Goal: Task Accomplishment & Management: Manage account settings

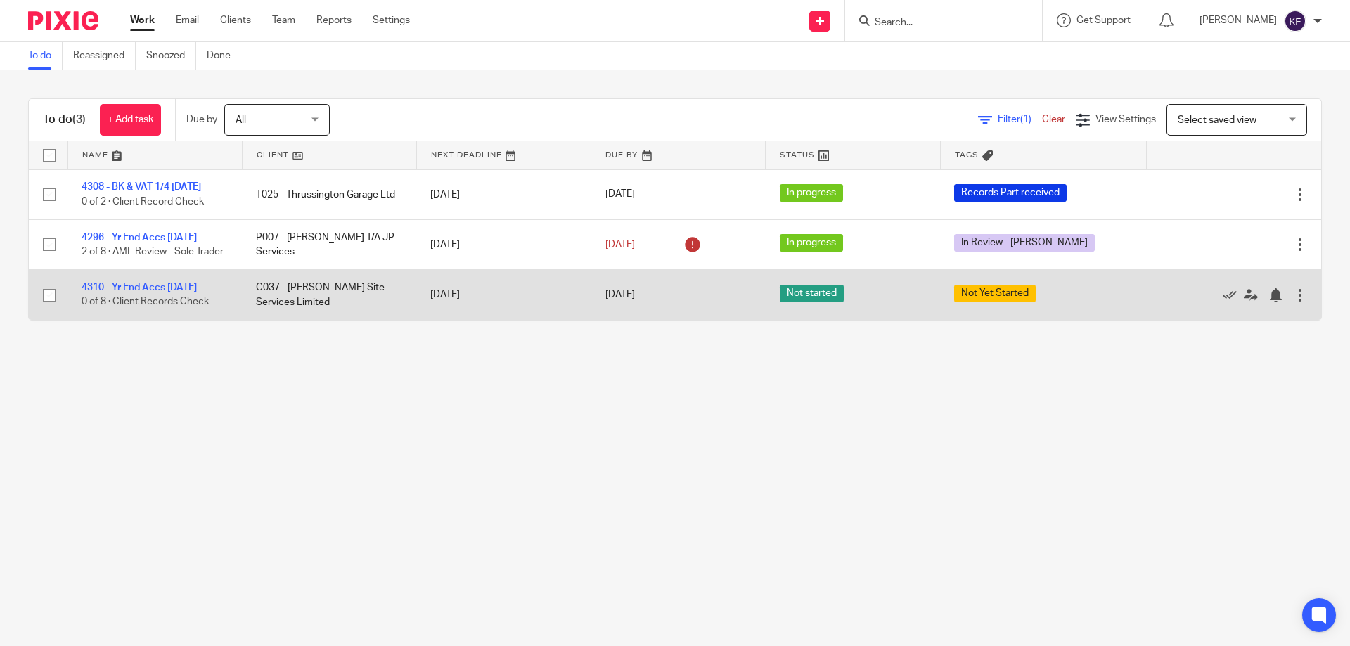
click at [46, 305] on input "checkbox" at bounding box center [49, 295] width 27 height 27
checkbox input "true"
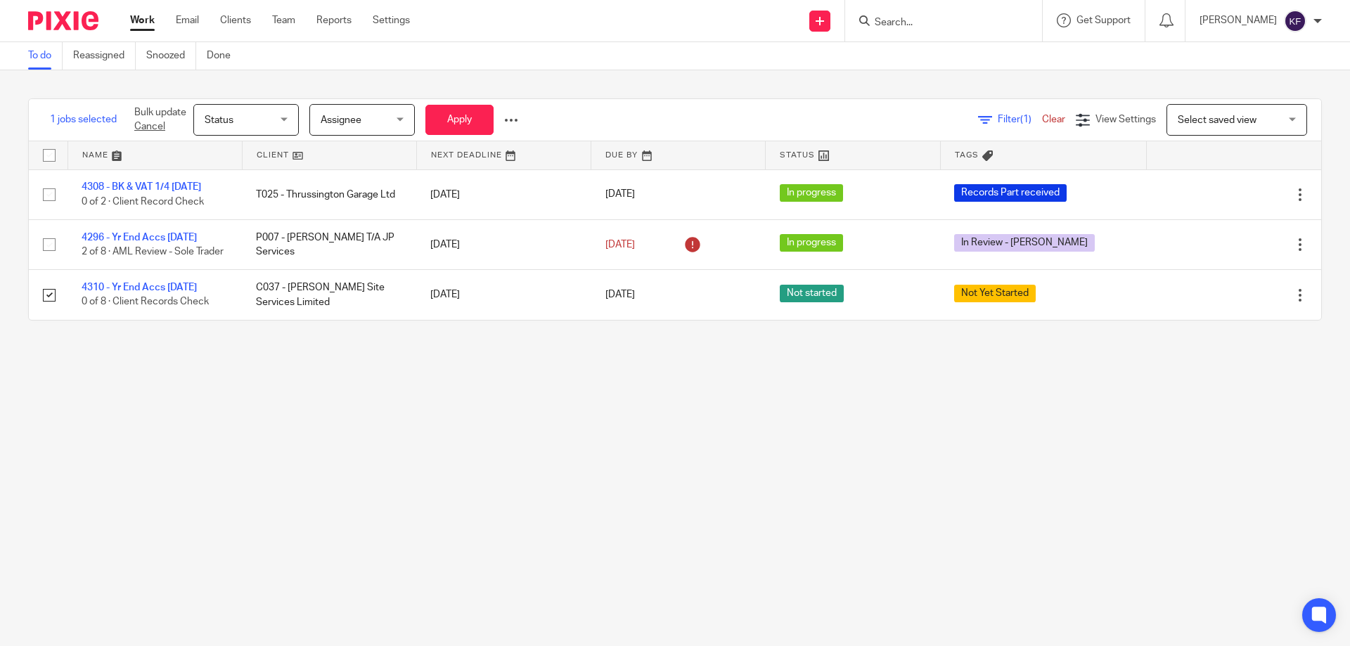
click at [263, 113] on span "Status" at bounding box center [242, 120] width 75 height 30
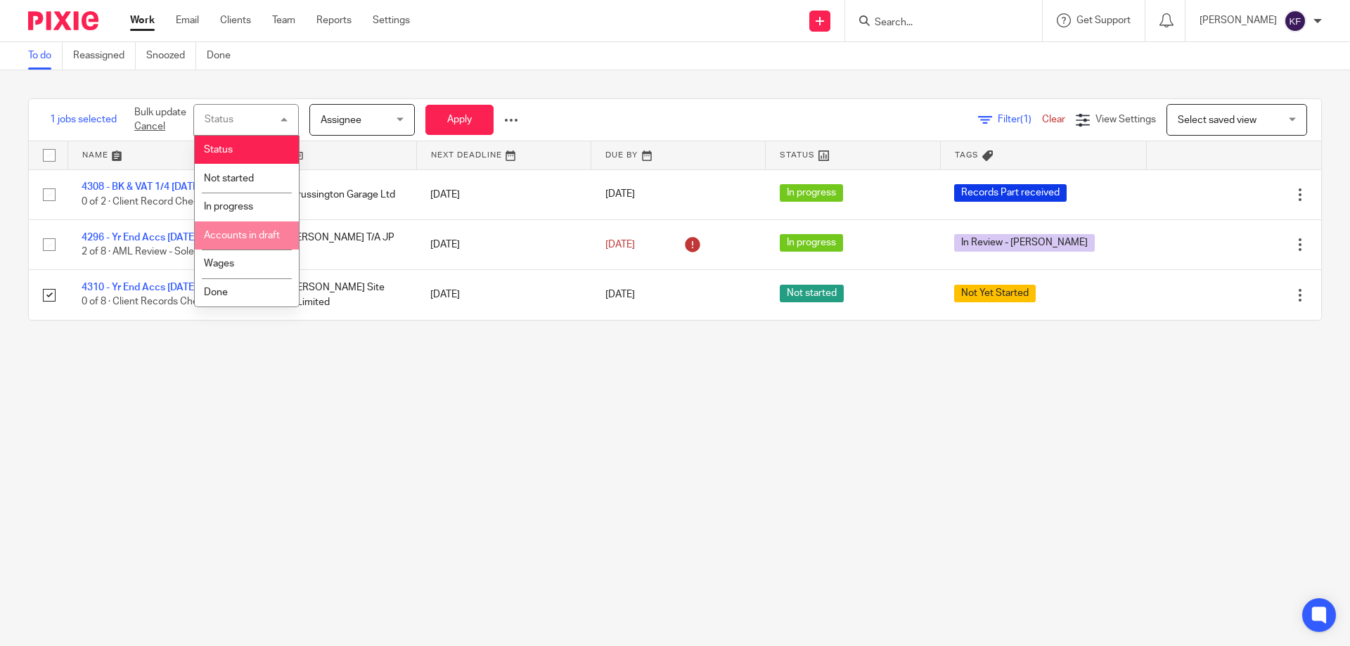
click at [248, 241] on li "Accounts in draft" at bounding box center [247, 236] width 104 height 29
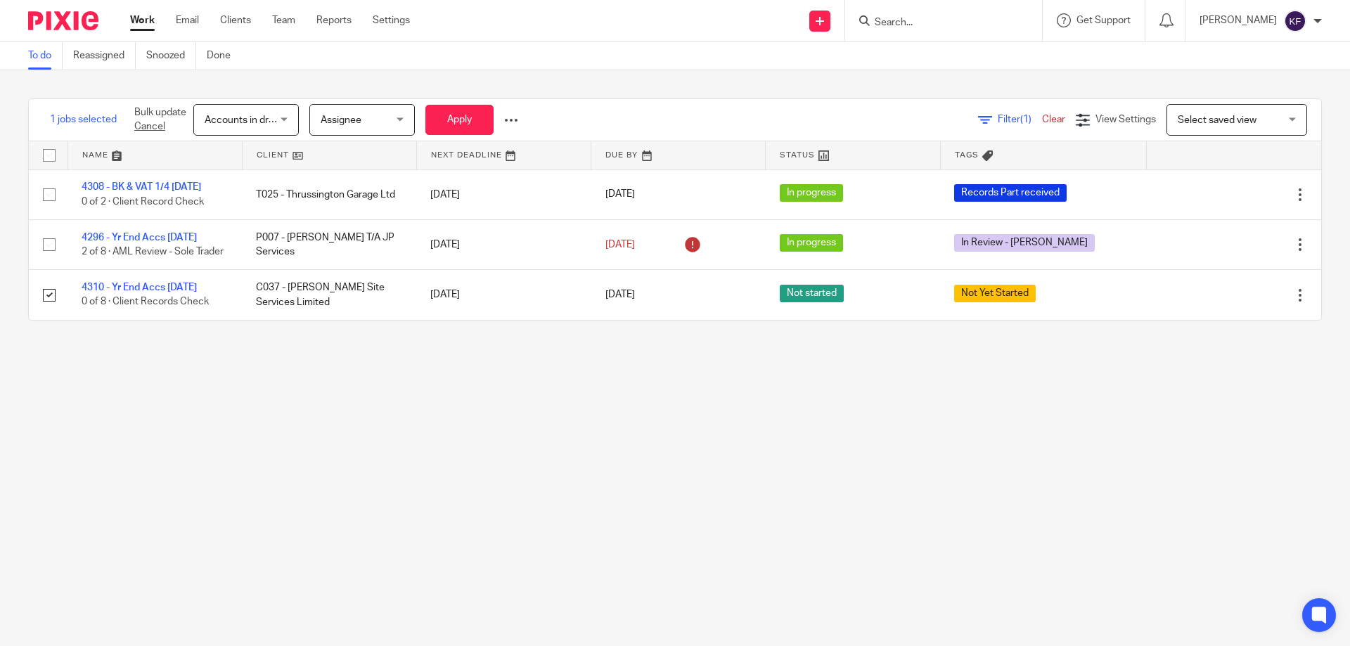
click at [402, 117] on div "Assignee Assignee" at bounding box center [362, 120] width 106 height 32
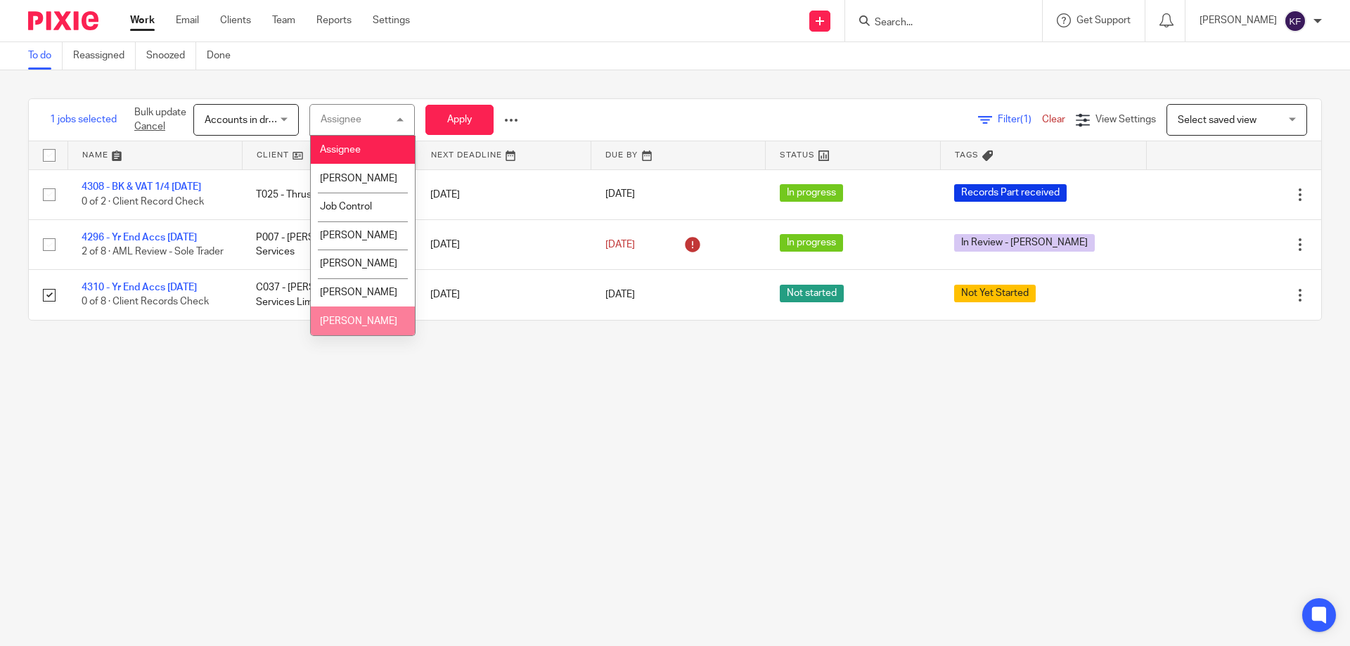
drag, startPoint x: 369, startPoint y: 331, endPoint x: 435, endPoint y: 268, distance: 91.0
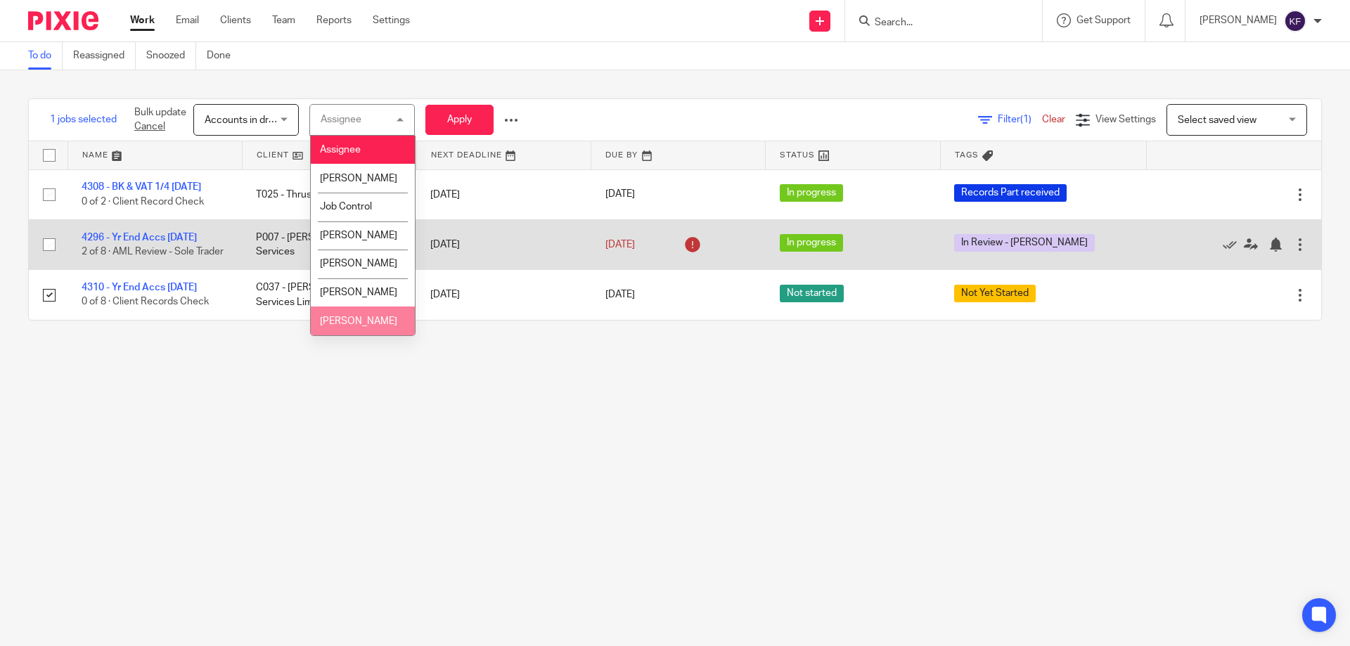
click at [370, 330] on li "Rachael Thacker" at bounding box center [363, 321] width 104 height 29
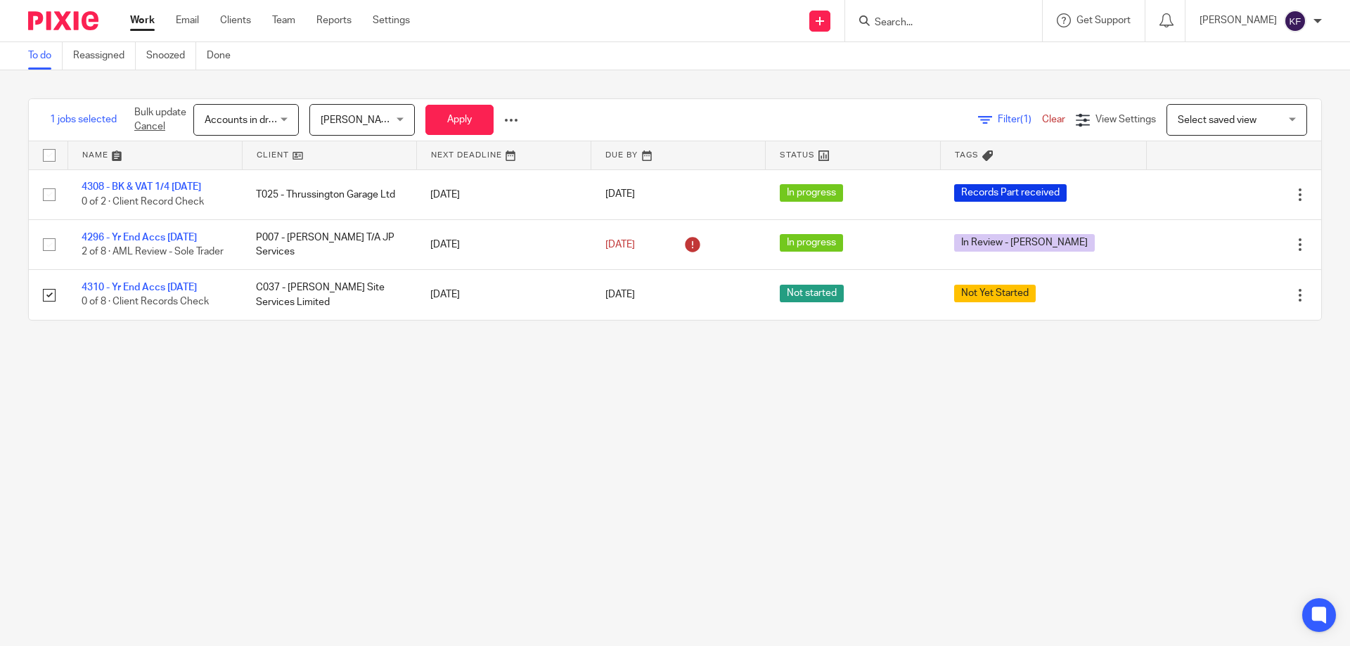
click at [515, 121] on div at bounding box center [511, 120] width 14 height 14
click at [500, 151] on span "Update Tags" at bounding box center [489, 151] width 53 height 10
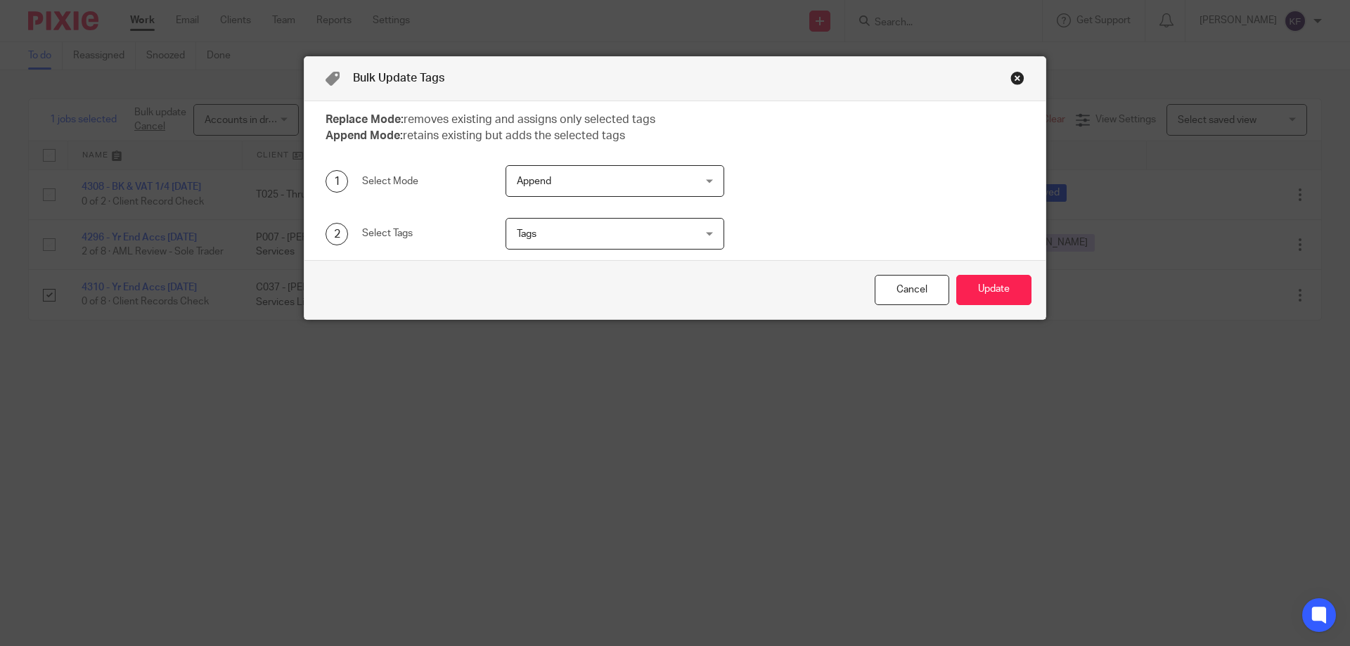
click at [564, 191] on span "Append" at bounding box center [599, 181] width 165 height 30
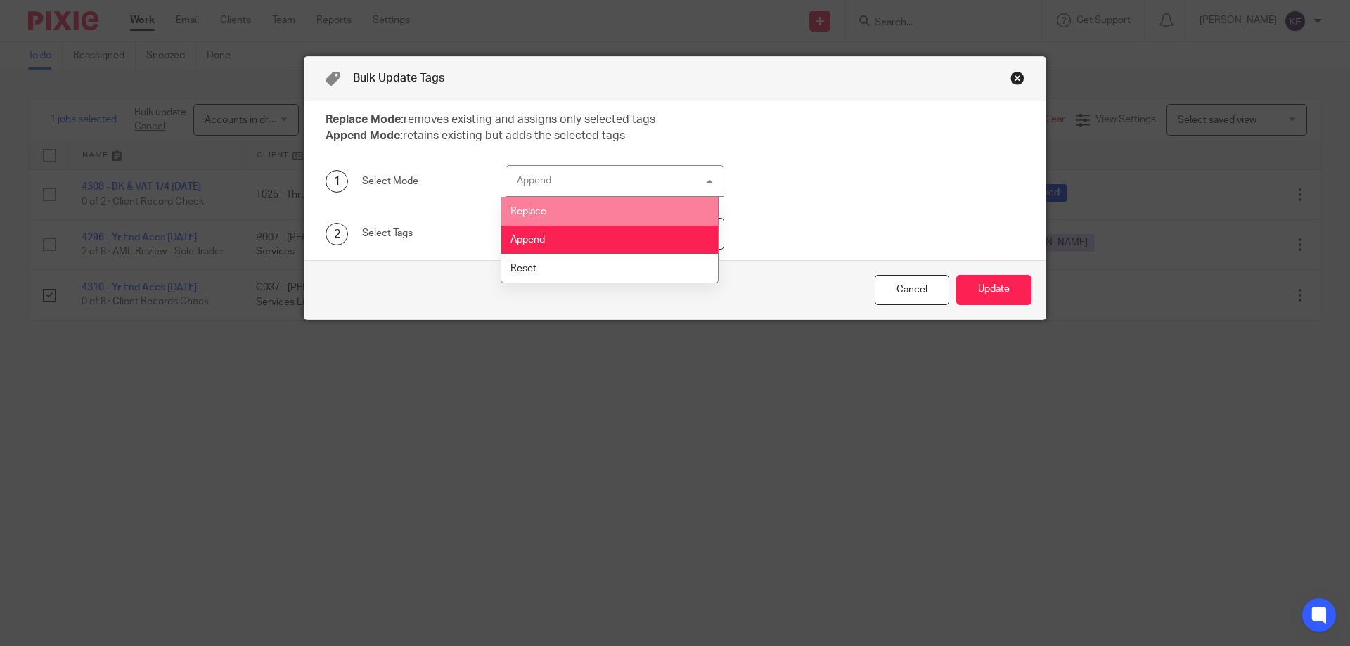
click at [567, 217] on li "Replace" at bounding box center [609, 211] width 217 height 29
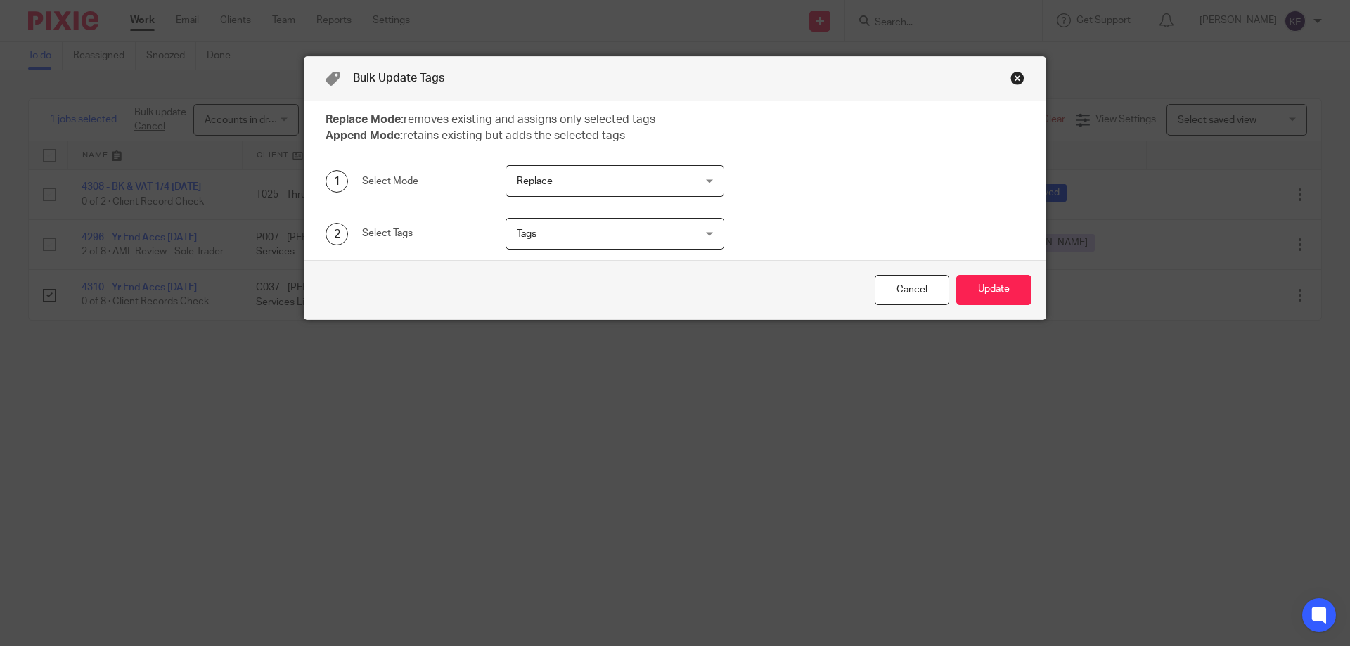
click at [570, 235] on span "Tags" at bounding box center [599, 234] width 165 height 30
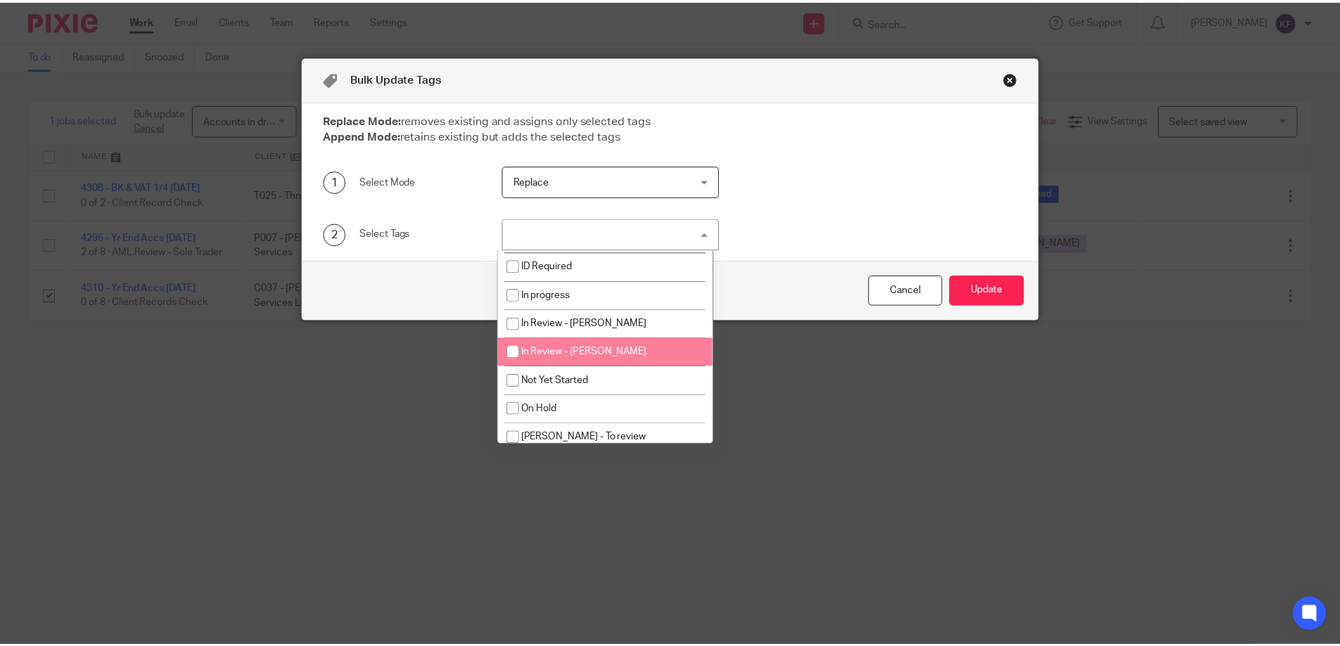
scroll to position [211, 0]
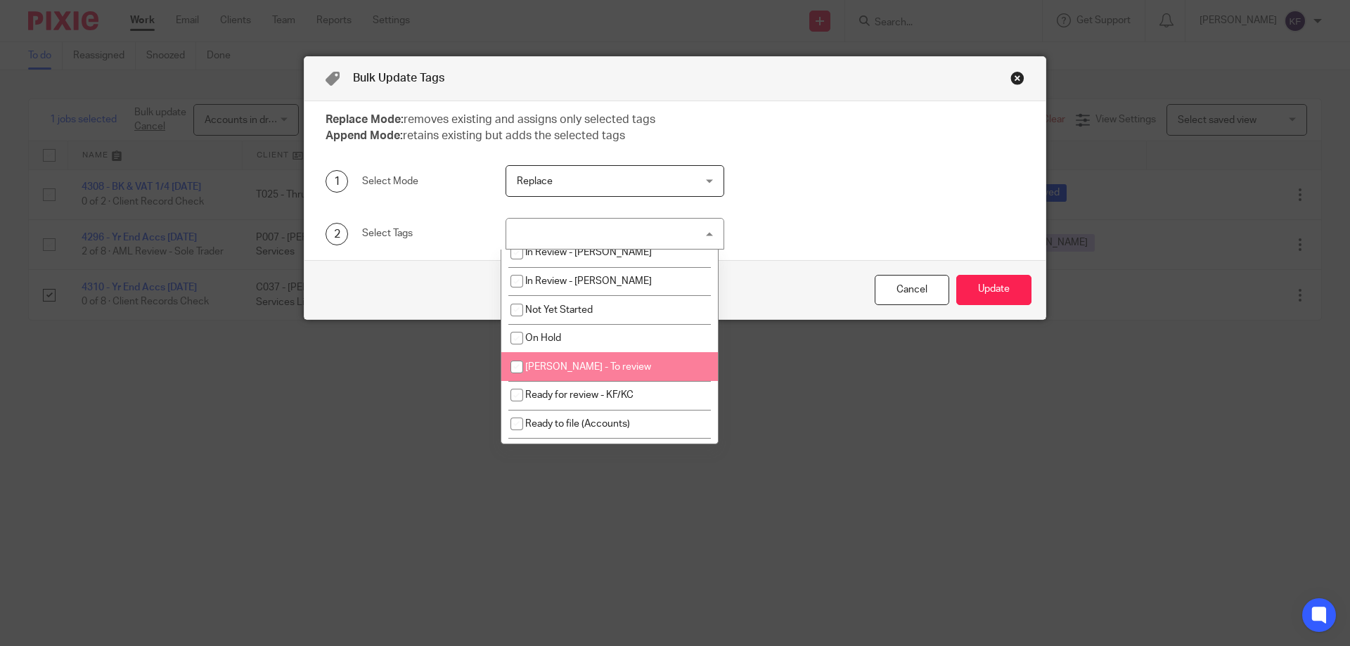
click at [649, 364] on li "[PERSON_NAME] - To review" at bounding box center [609, 366] width 217 height 29
checkbox input "true"
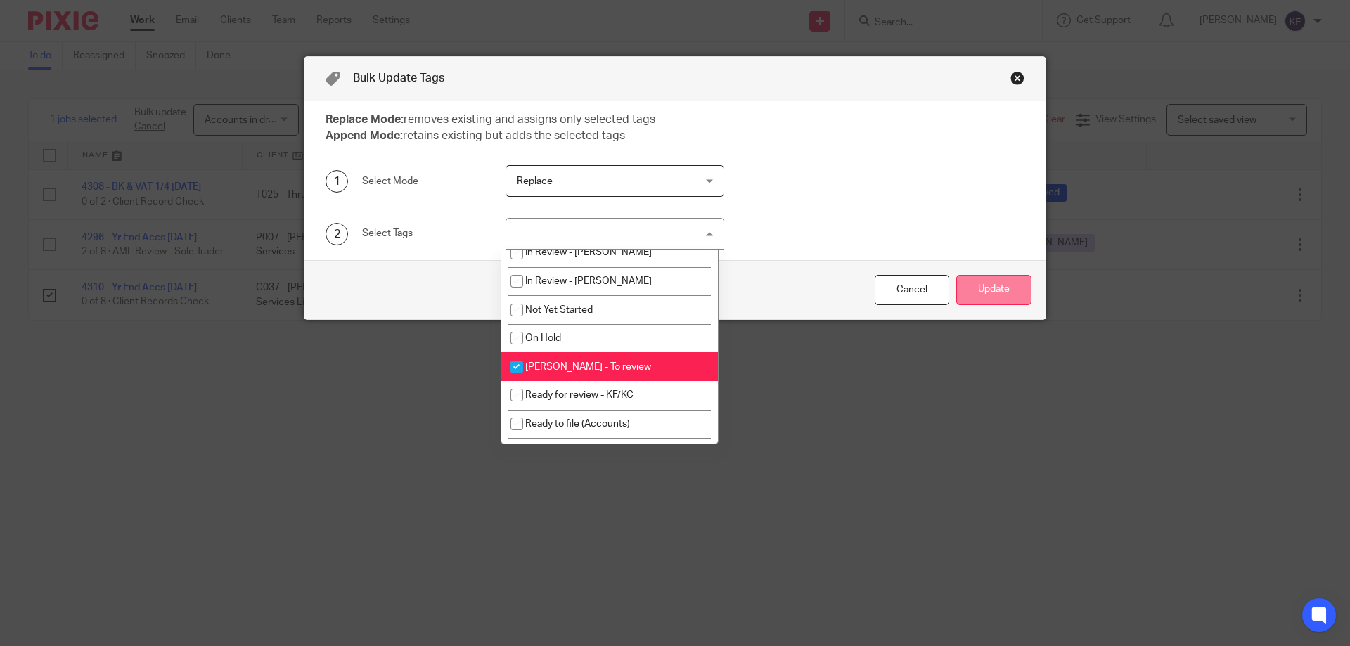
click at [1016, 298] on button "Update" at bounding box center [994, 290] width 75 height 30
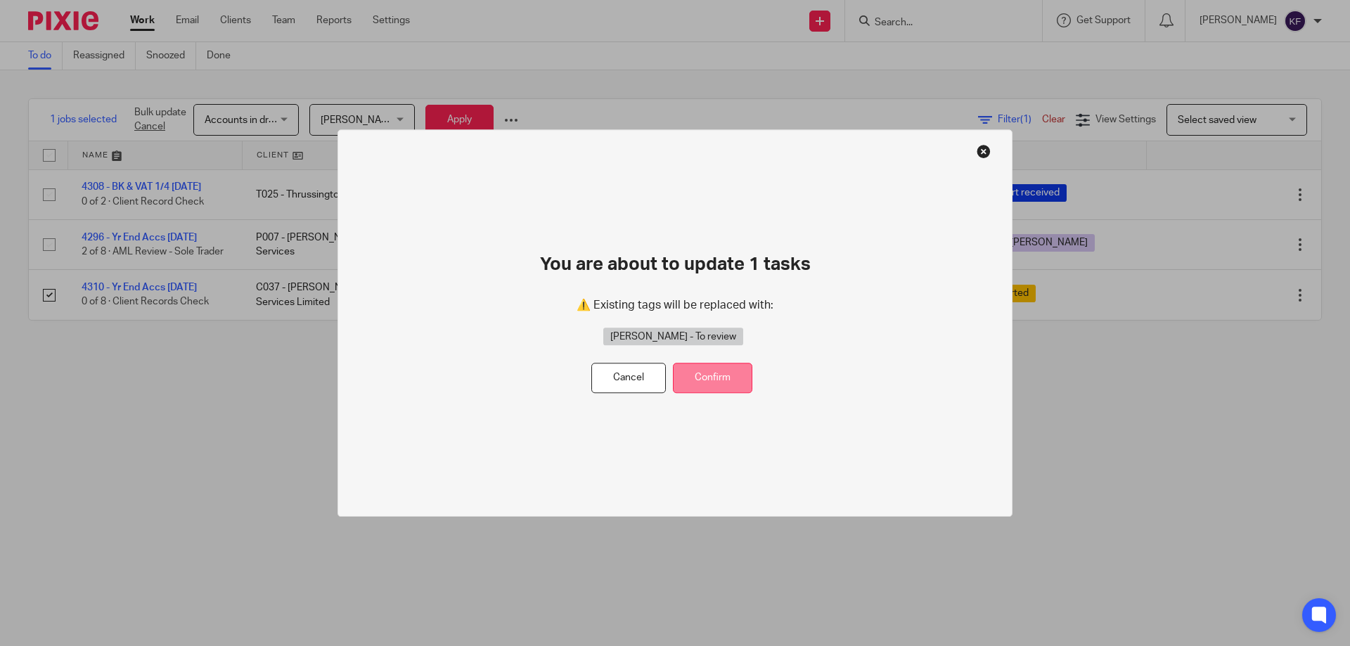
click at [741, 377] on button "Confirm" at bounding box center [712, 379] width 79 height 30
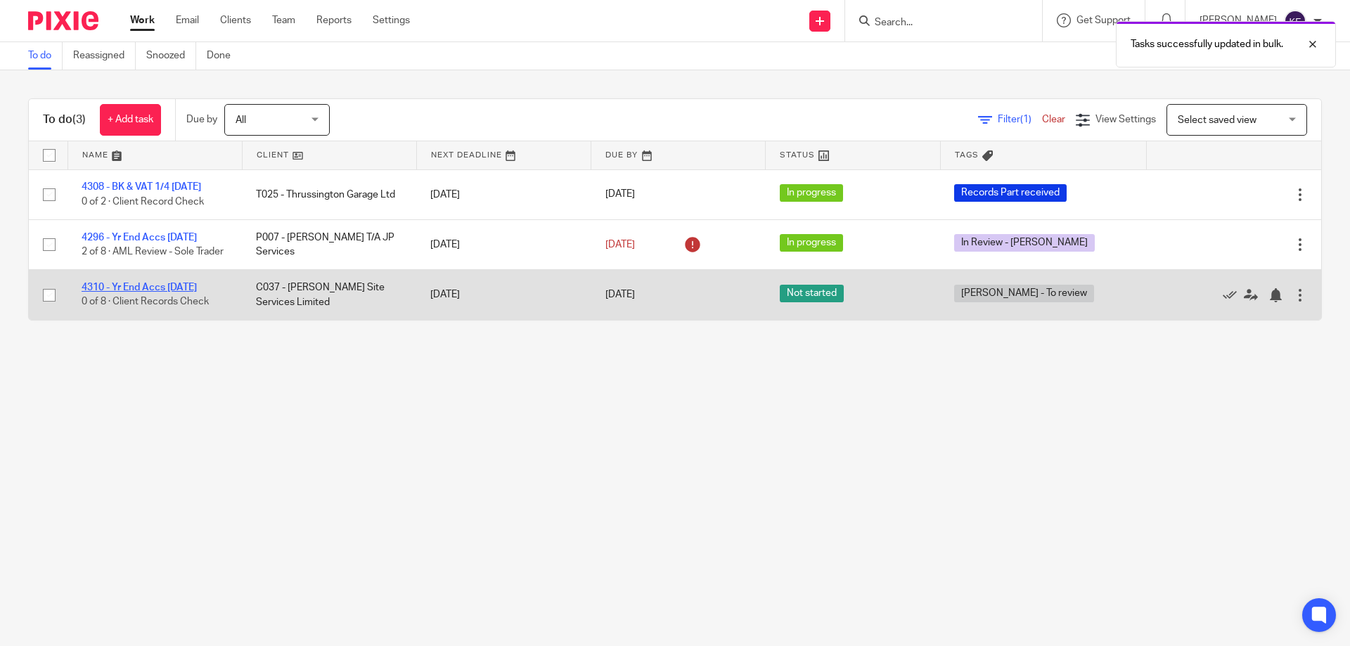
click at [127, 293] on link "4310 - Yr End Accs 30.04.25" at bounding box center [139, 288] width 115 height 10
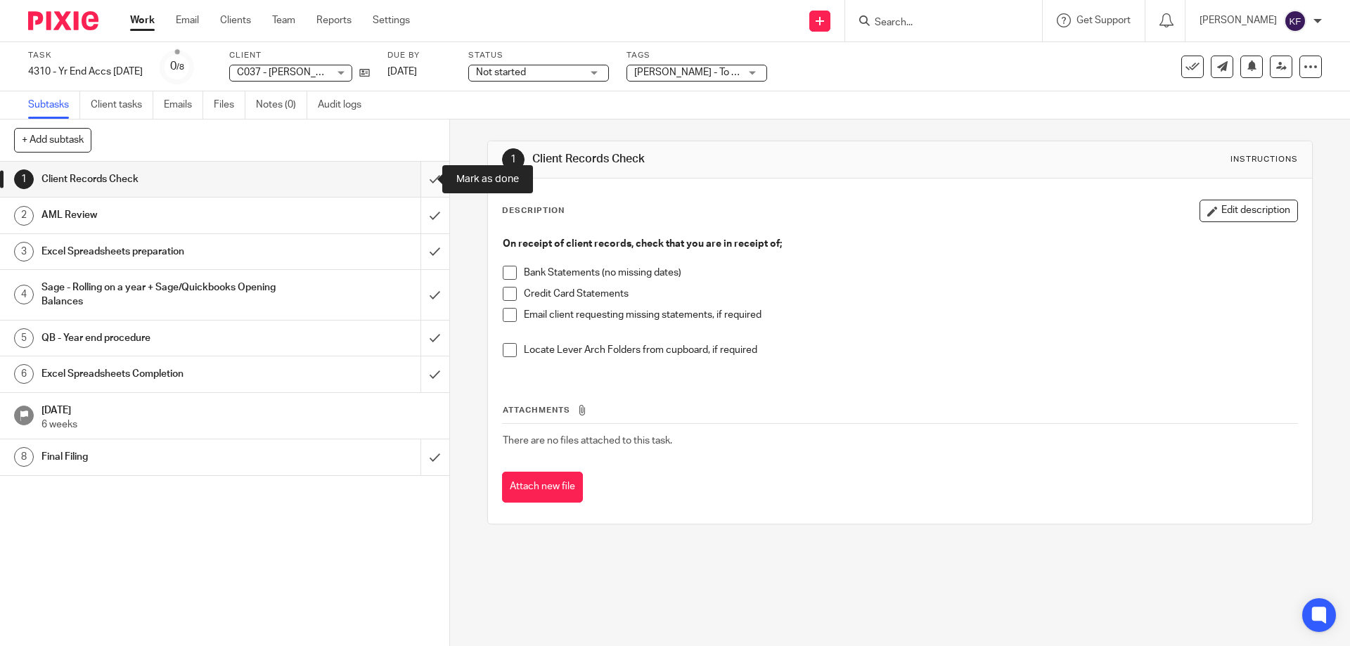
click at [428, 177] on input "submit" at bounding box center [224, 179] width 449 height 35
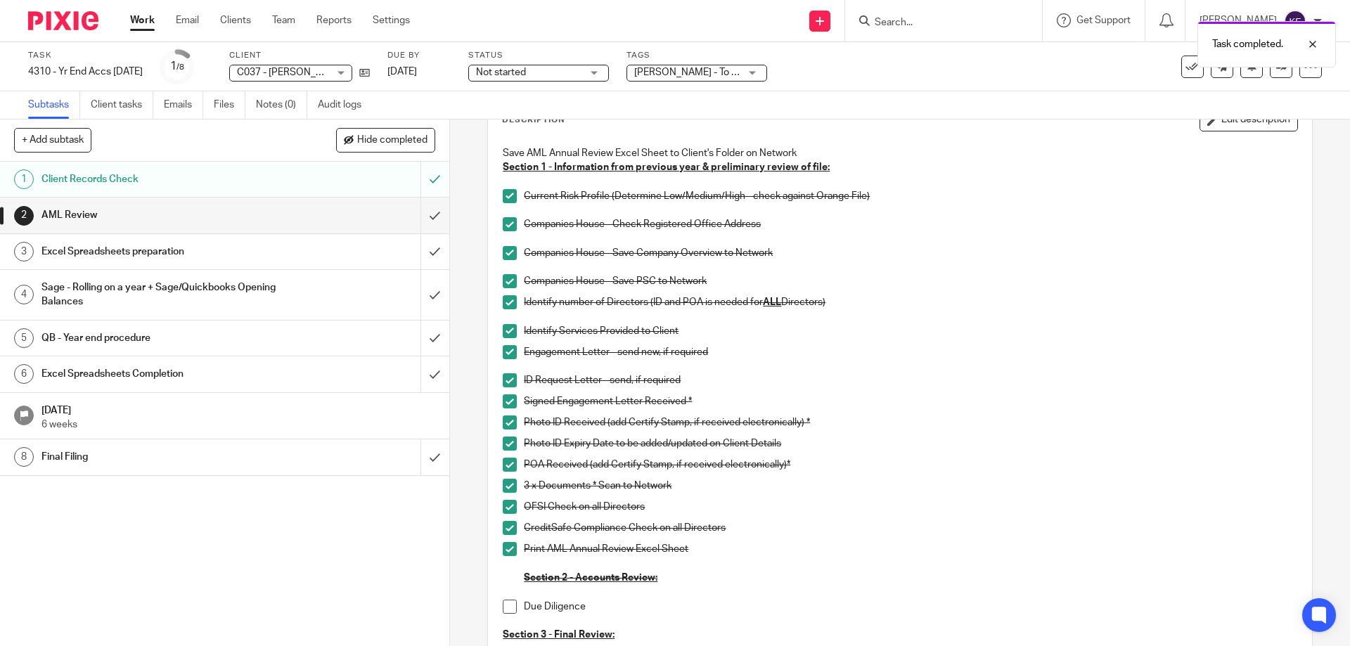
scroll to position [141, 0]
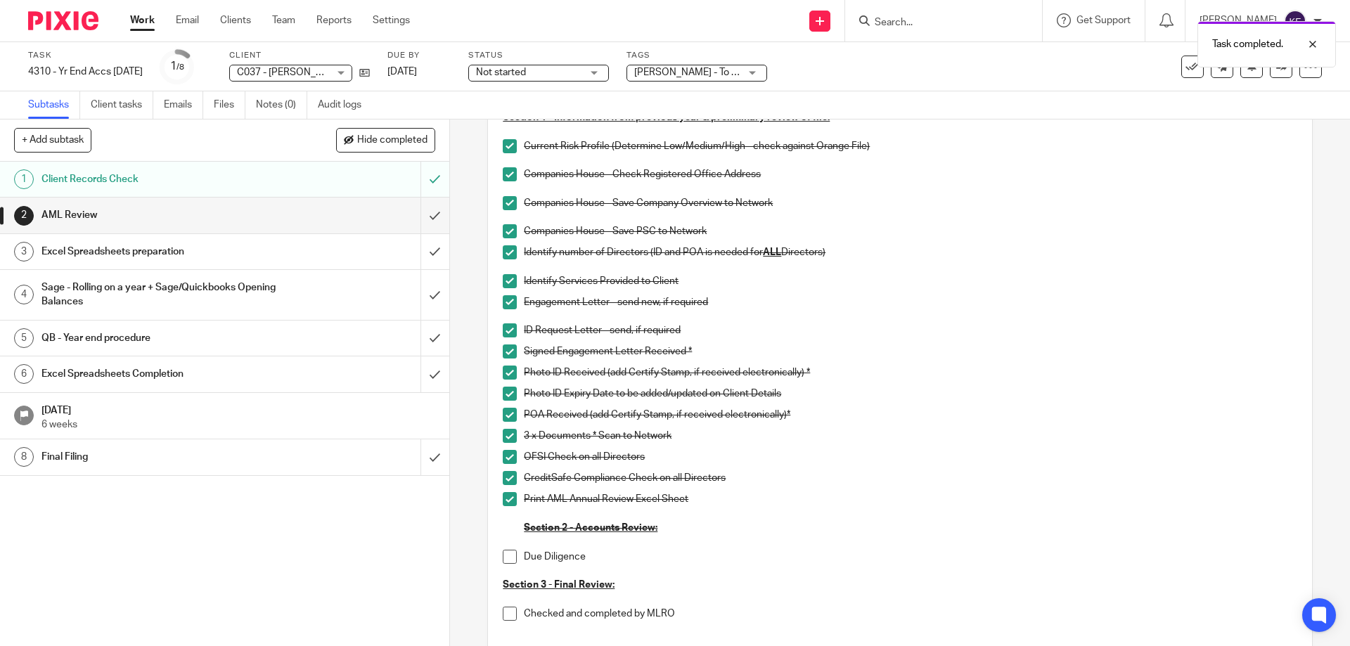
click at [506, 561] on span at bounding box center [510, 557] width 14 height 14
click at [328, 252] on div "Excel Spreadsheets preparation" at bounding box center [223, 251] width 365 height 21
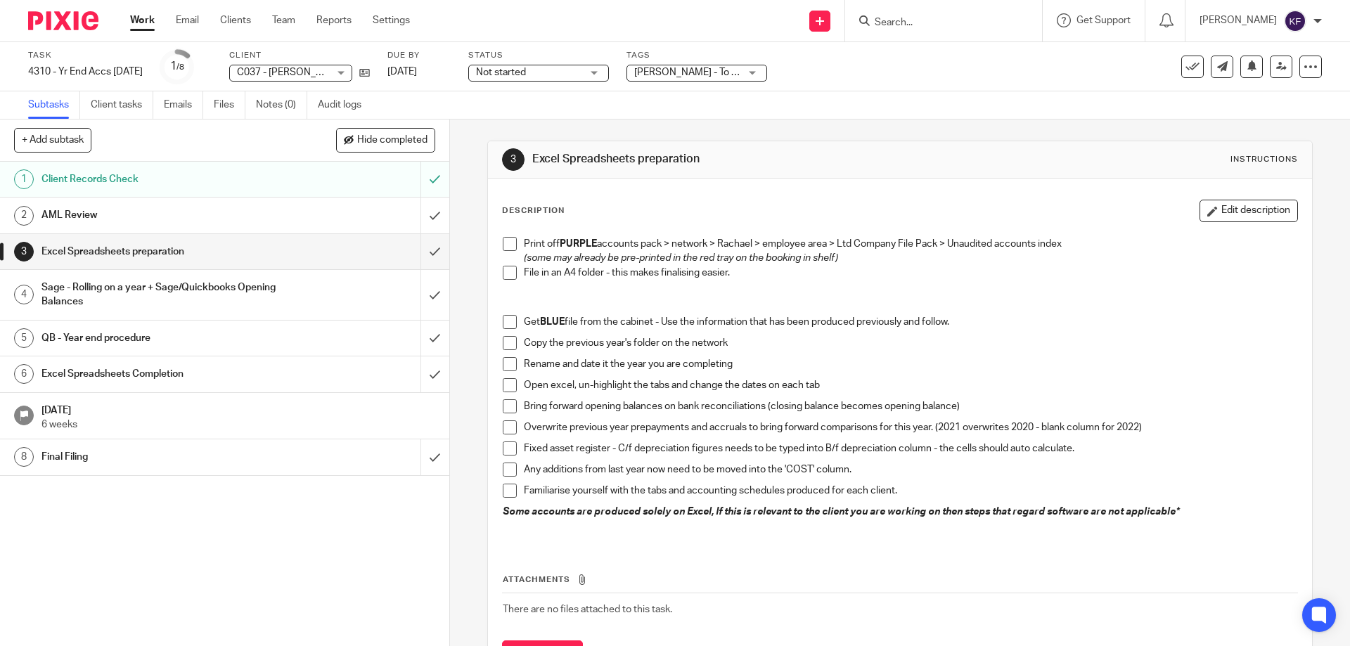
click at [505, 243] on span at bounding box center [510, 244] width 14 height 14
click at [511, 273] on span at bounding box center [510, 273] width 14 height 14
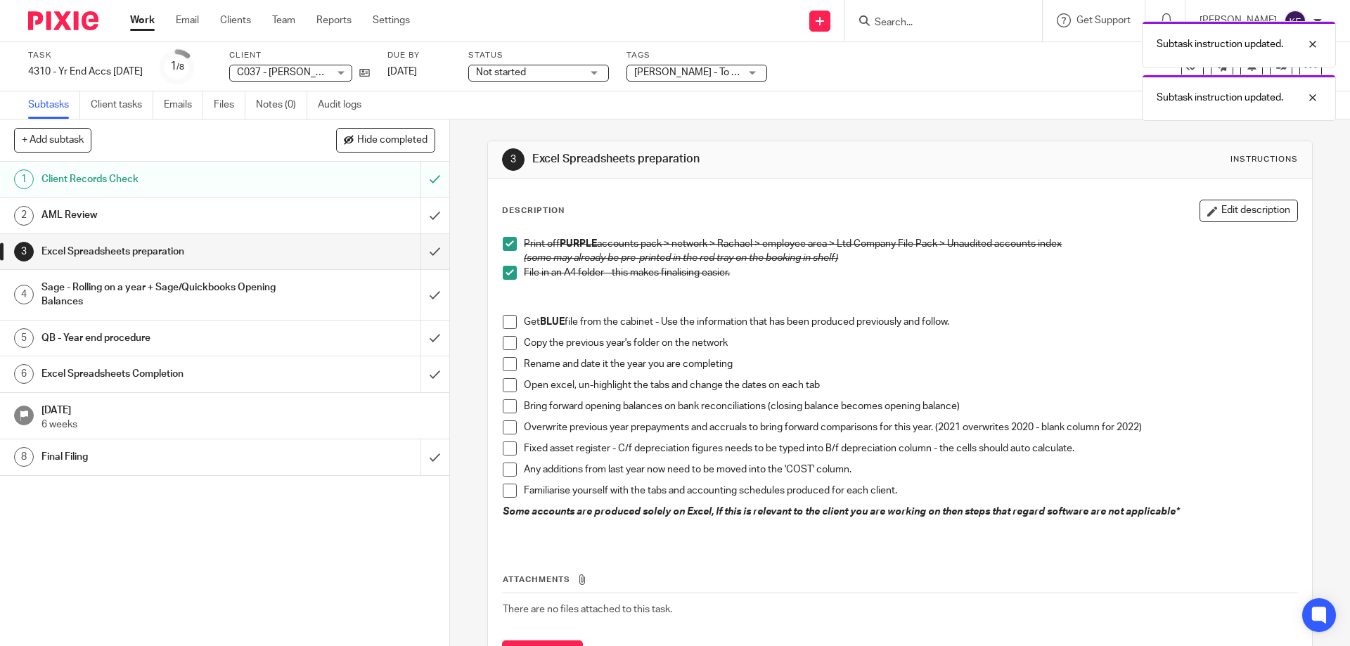
click at [506, 320] on span at bounding box center [510, 322] width 14 height 14
click at [503, 343] on span at bounding box center [510, 343] width 14 height 14
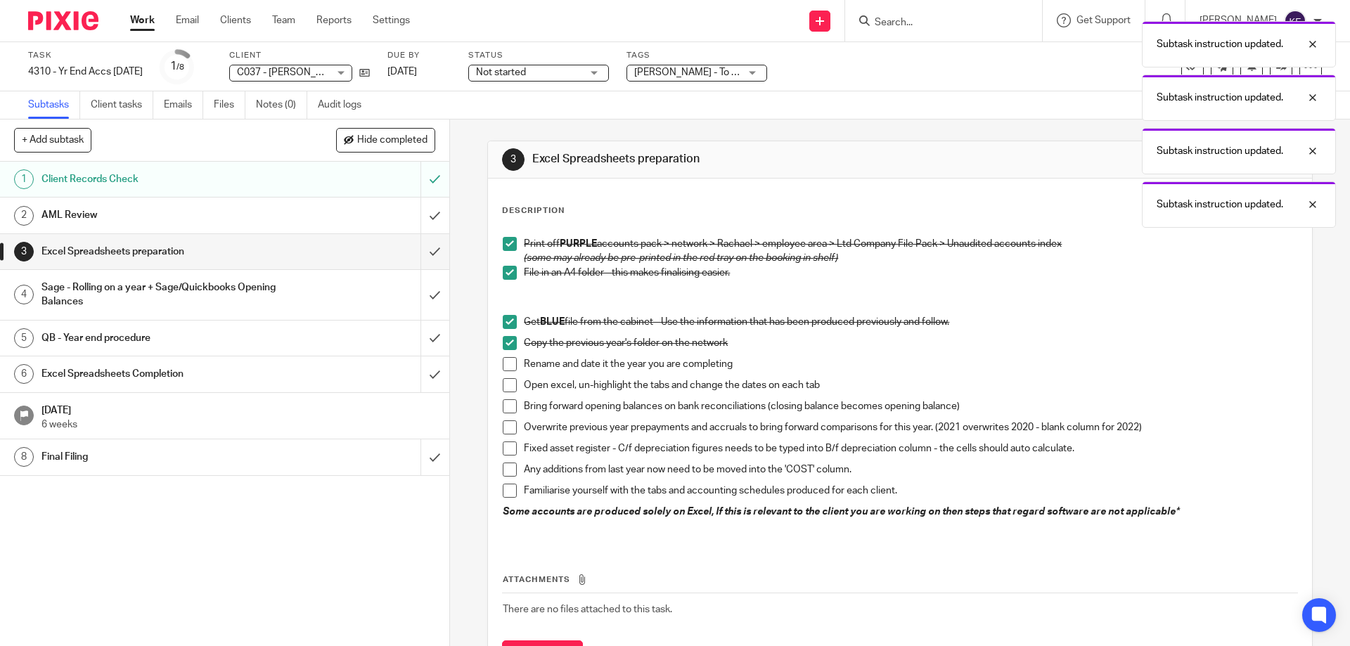
click at [505, 366] on span at bounding box center [510, 364] width 14 height 14
click at [504, 379] on span at bounding box center [510, 385] width 14 height 14
click at [505, 411] on span at bounding box center [510, 406] width 14 height 14
click at [504, 430] on span at bounding box center [510, 428] width 14 height 14
drag, startPoint x: 504, startPoint y: 450, endPoint x: 502, endPoint y: 465, distance: 14.9
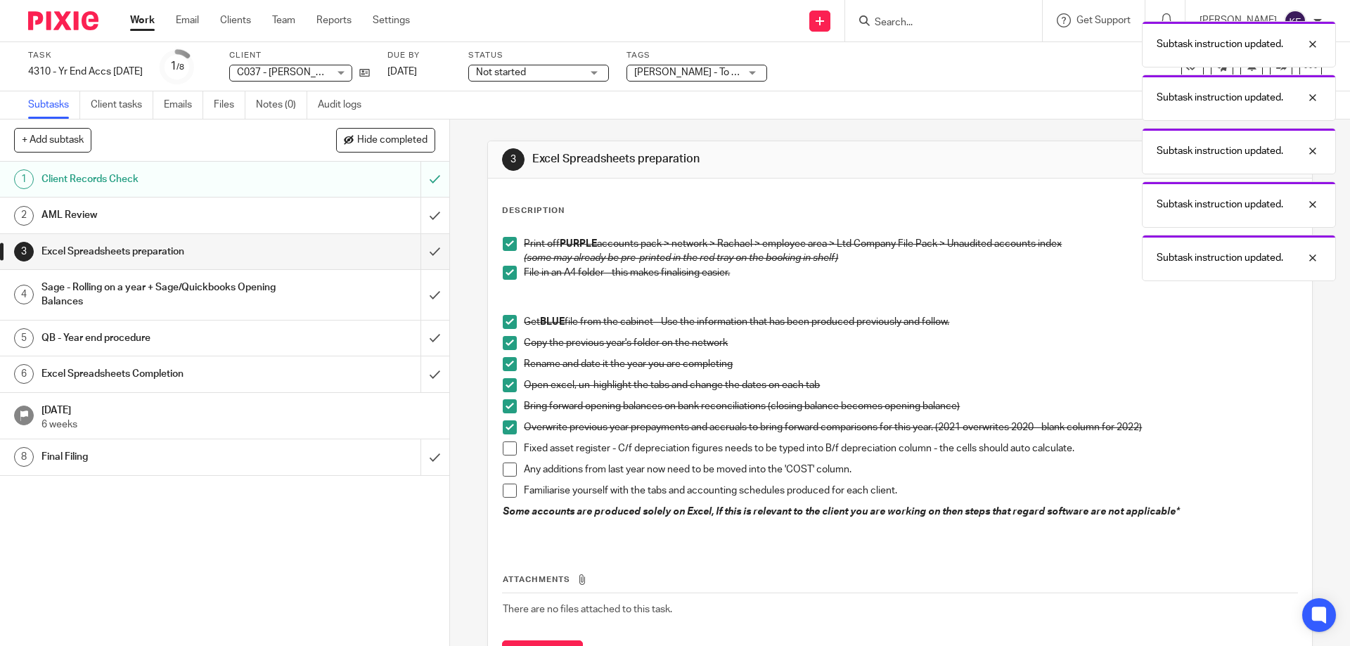
click at [504, 452] on span at bounding box center [510, 449] width 14 height 14
click at [503, 470] on span at bounding box center [510, 470] width 14 height 14
click at [506, 489] on span at bounding box center [510, 491] width 14 height 14
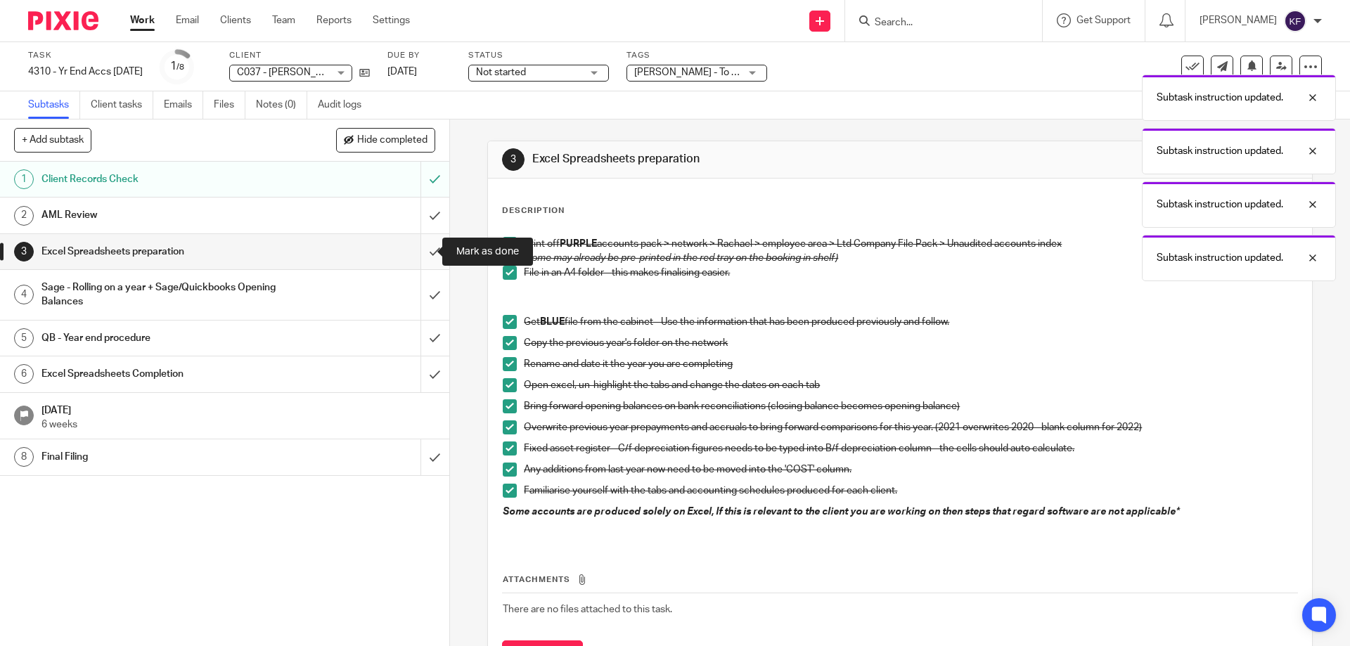
click at [433, 259] on input "submit" at bounding box center [224, 251] width 449 height 35
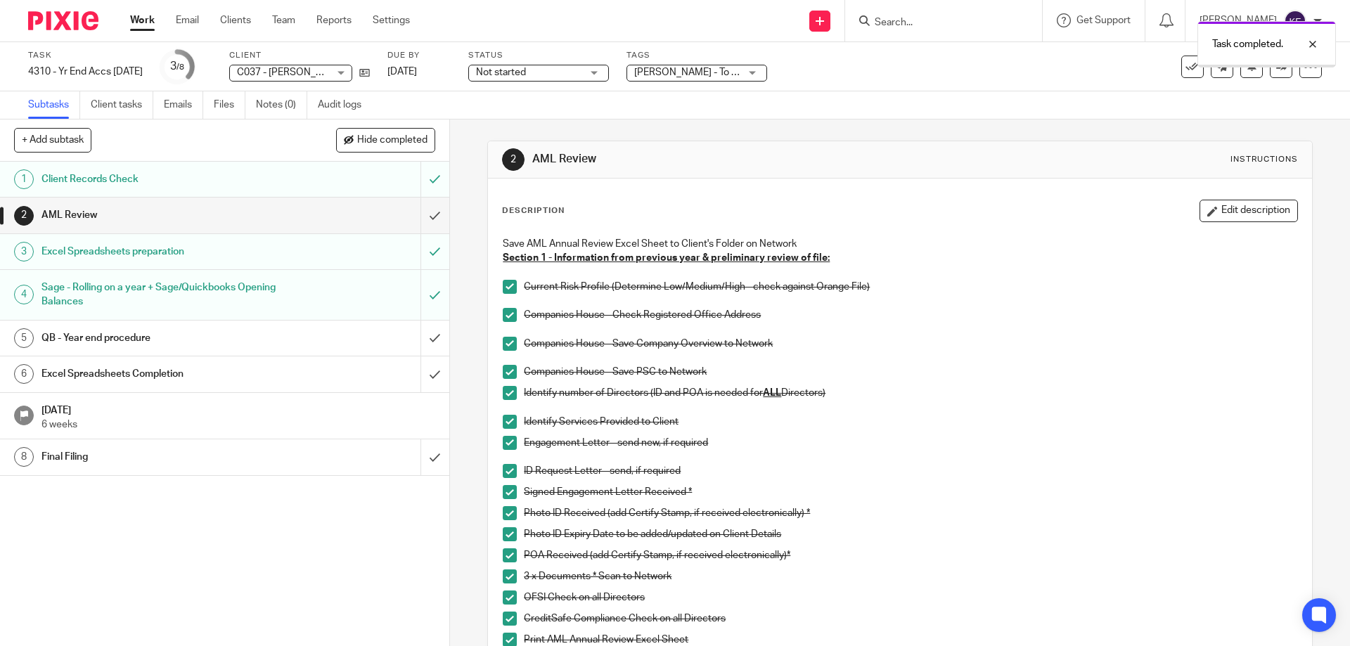
click at [347, 341] on div "QB - Year end procedure" at bounding box center [223, 338] width 365 height 21
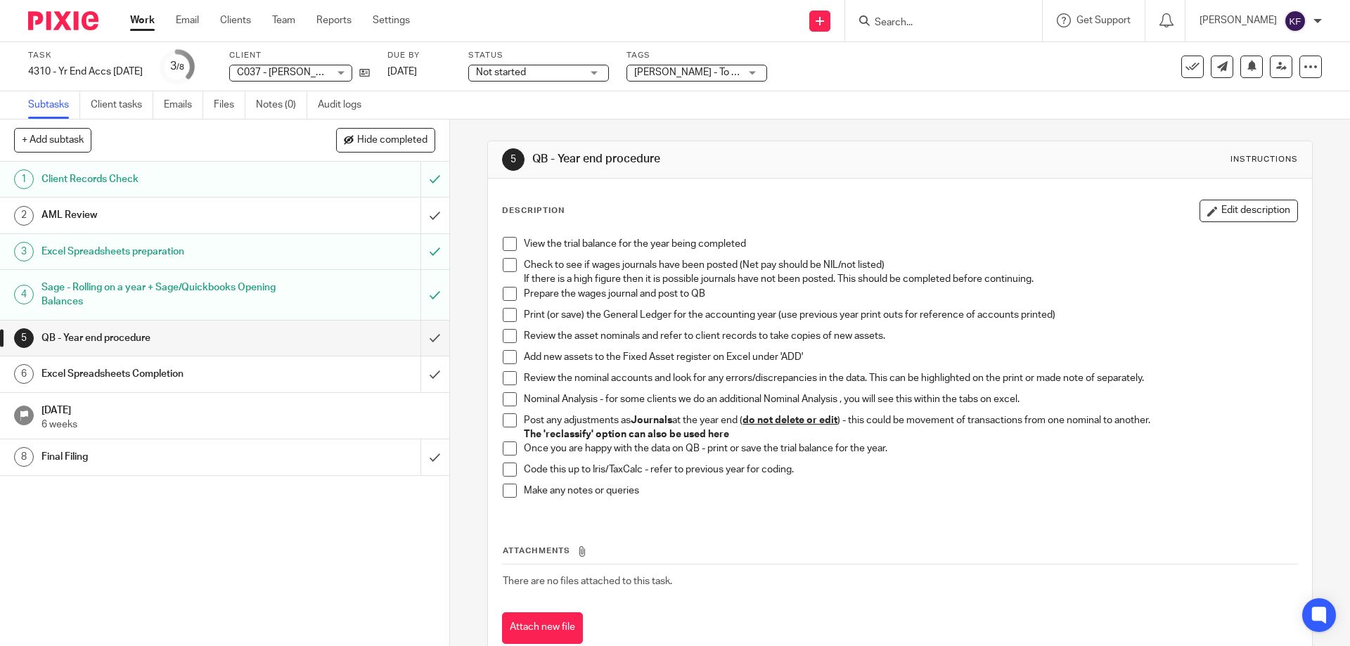
click at [421, 338] on input "submit" at bounding box center [224, 338] width 449 height 35
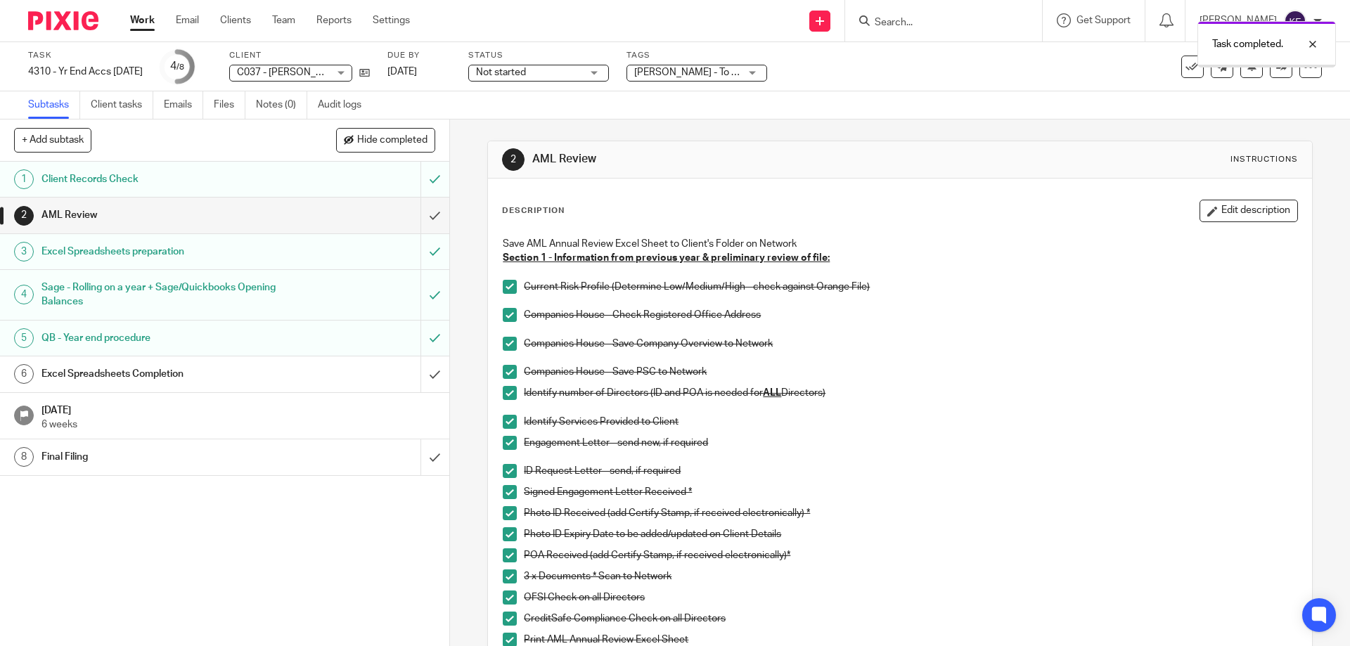
click at [352, 373] on div "Excel Spreadsheets Completion" at bounding box center [223, 374] width 365 height 21
click at [368, 143] on span "Hide completed" at bounding box center [392, 140] width 70 height 11
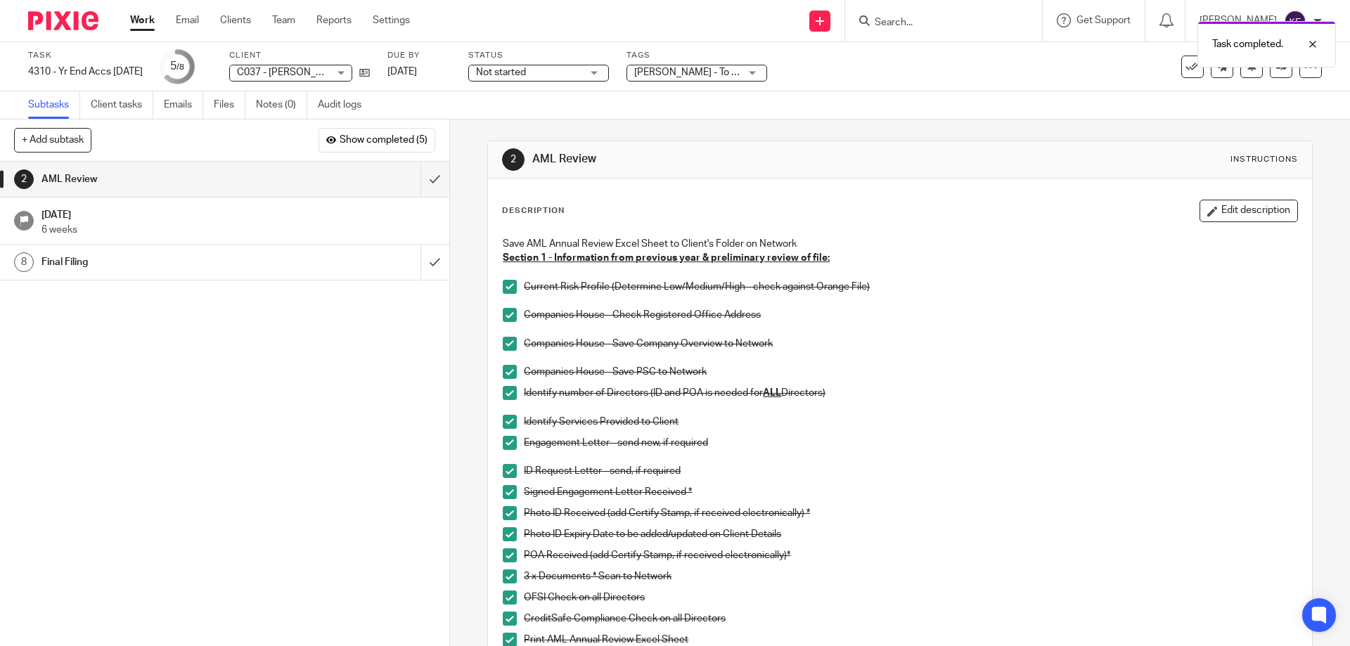
click at [579, 72] on span "Not started" at bounding box center [529, 72] width 106 height 15
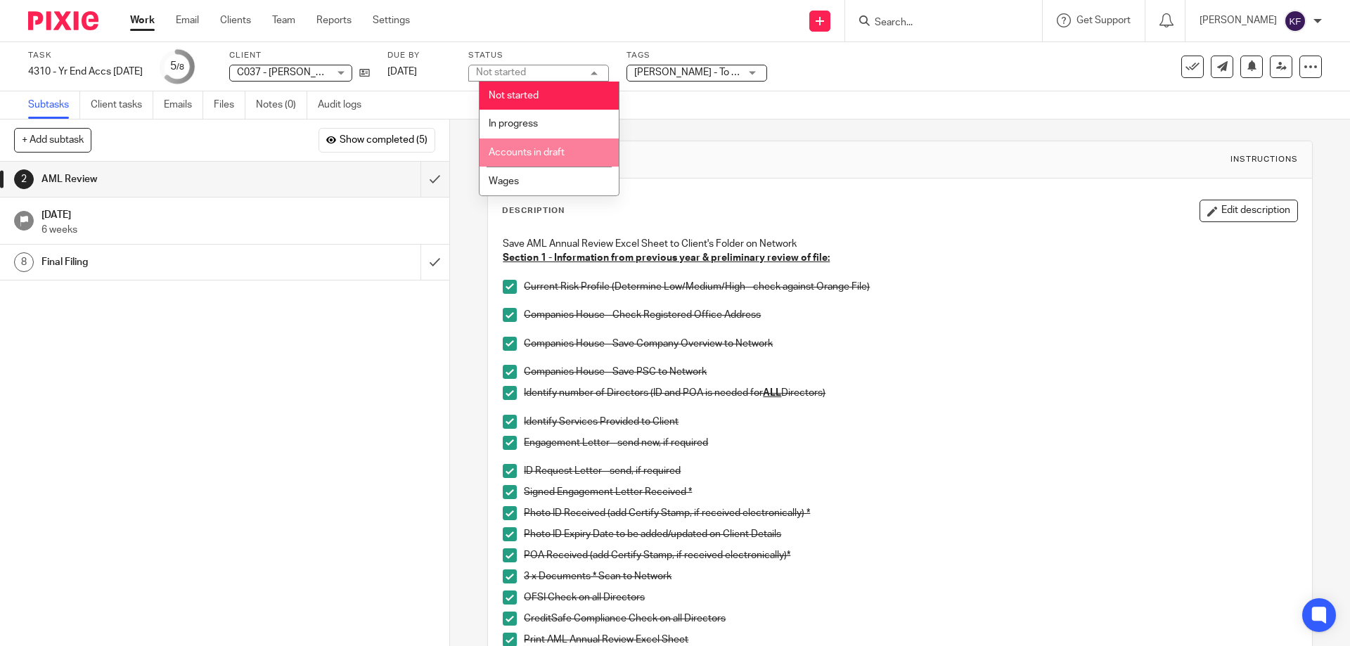
click at [571, 162] on li "Accounts in draft" at bounding box center [549, 153] width 139 height 29
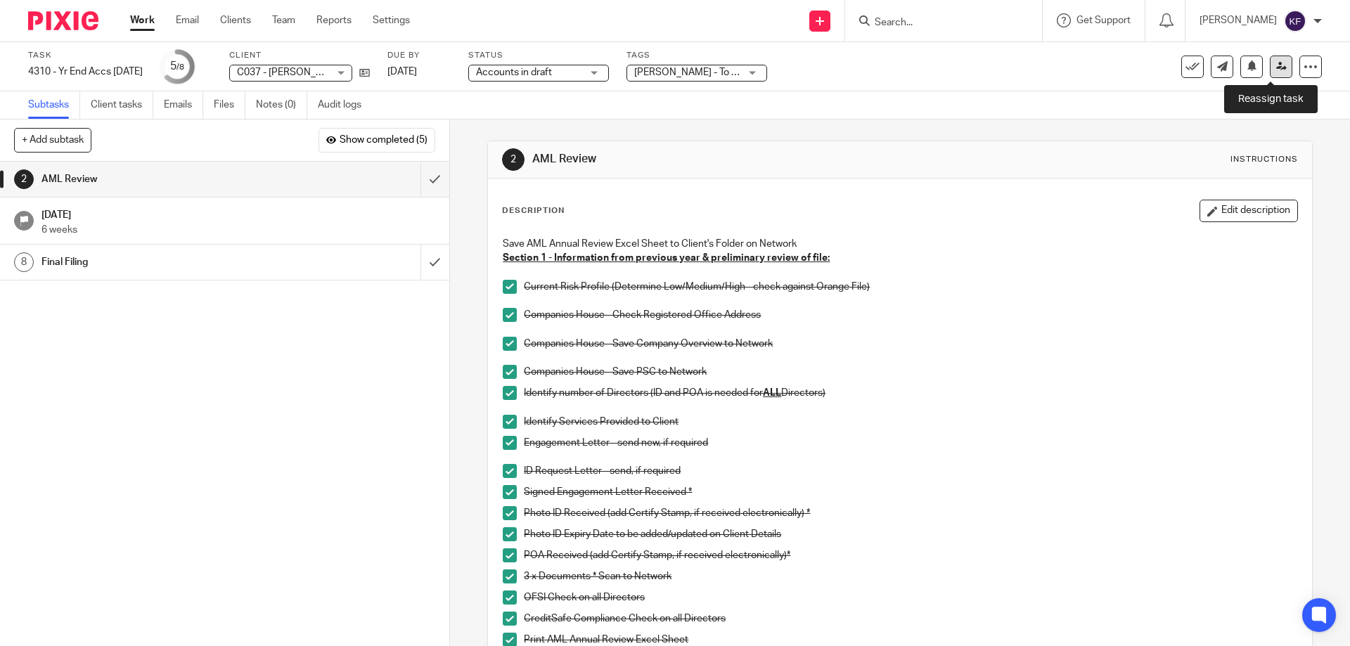
click at [1277, 63] on icon at bounding box center [1282, 66] width 11 height 11
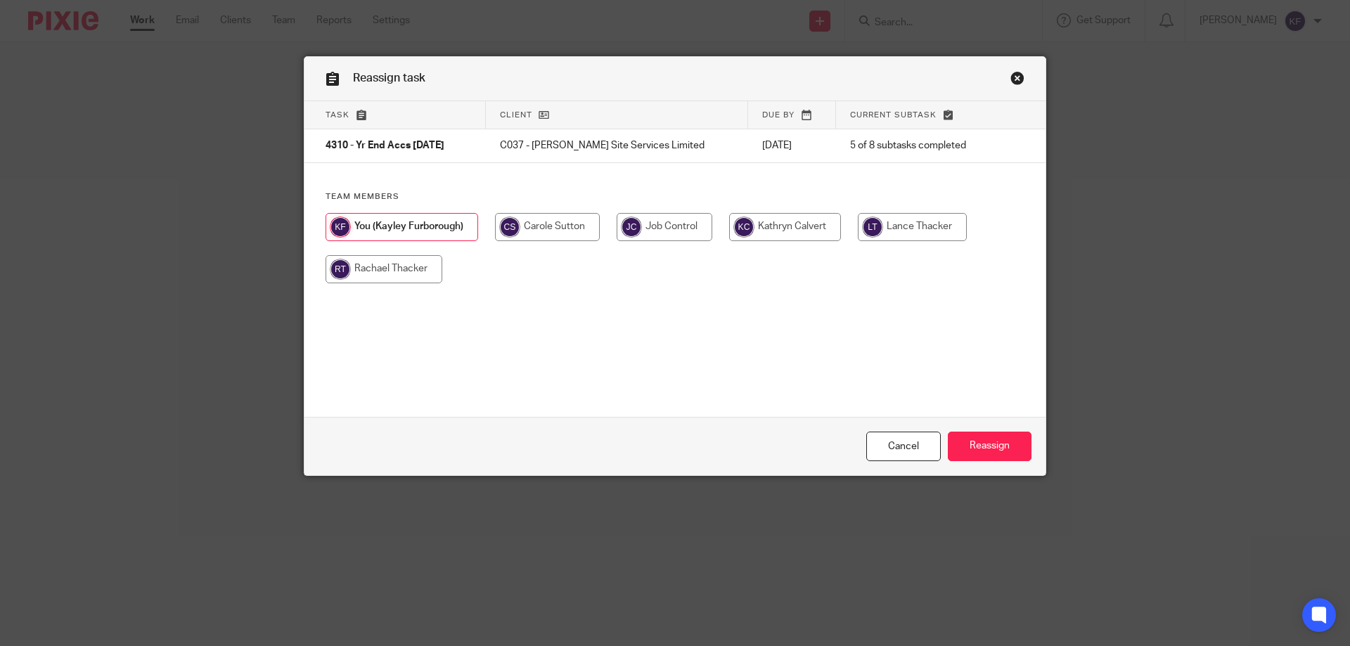
click at [371, 276] on input "radio" at bounding box center [384, 269] width 117 height 28
radio input "true"
click at [998, 442] on input "Reassign" at bounding box center [990, 447] width 84 height 30
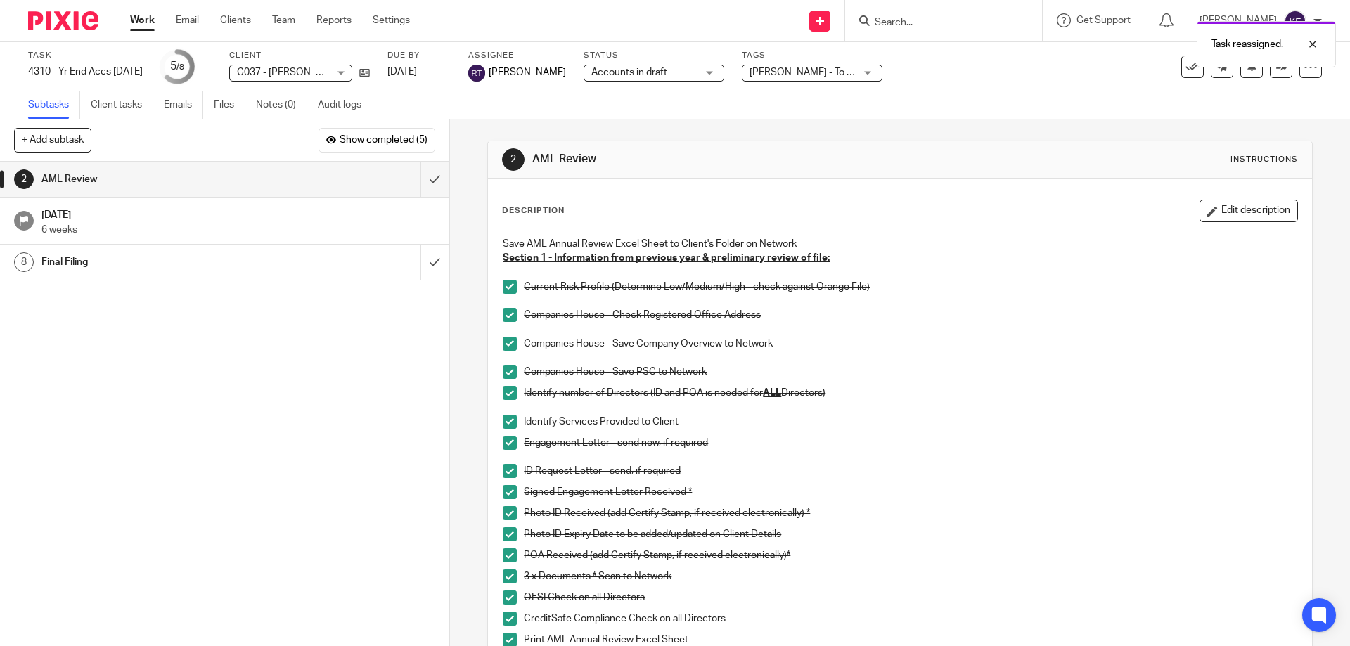
click at [55, 25] on img at bounding box center [63, 20] width 70 height 19
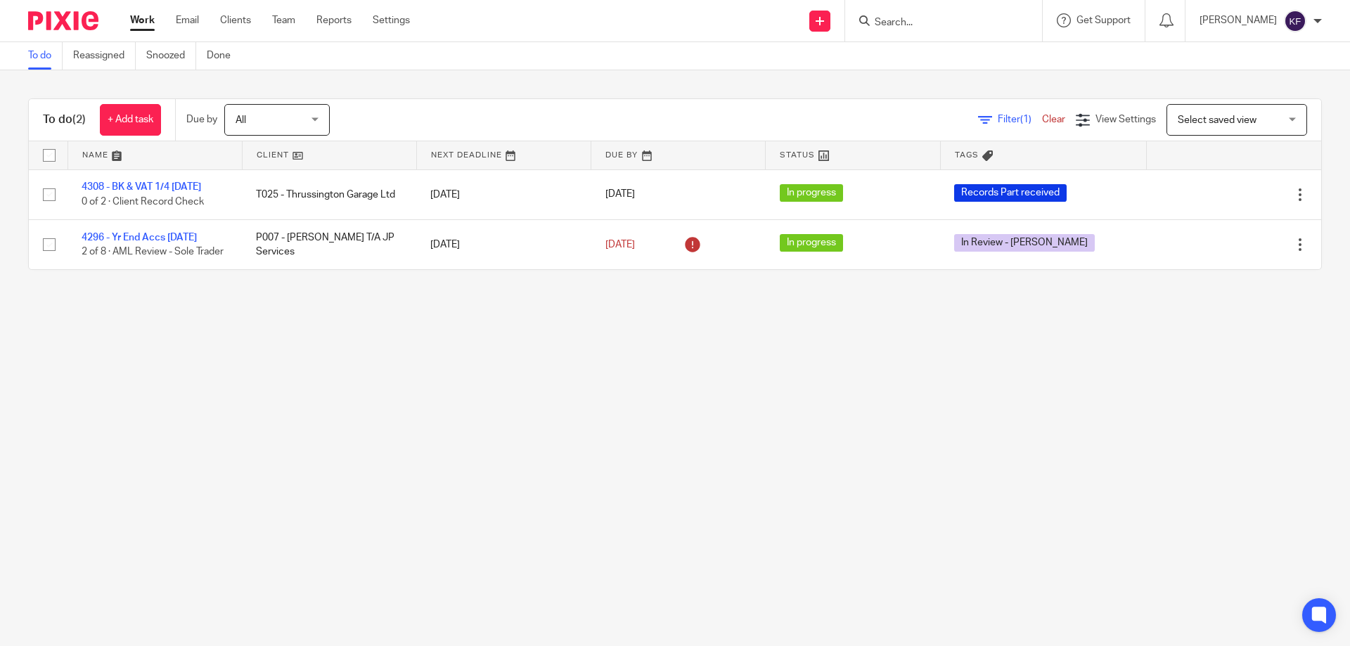
click at [882, 367] on main "To do Reassigned Snoozed Done To do (2) + Add task Due by All All [DATE] [DATE]…" at bounding box center [675, 323] width 1350 height 646
